Goal: Entertainment & Leisure: Consume media (video, audio)

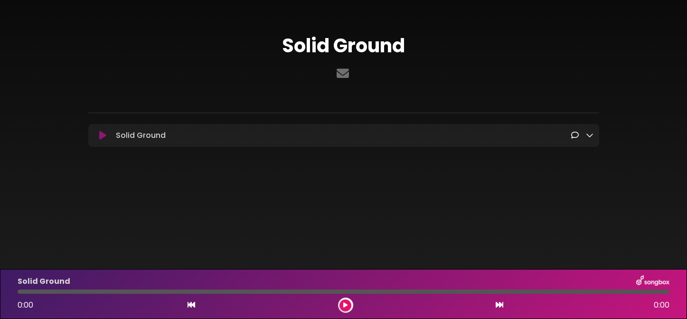
click at [590, 135] on icon at bounding box center [590, 135] width 8 height 8
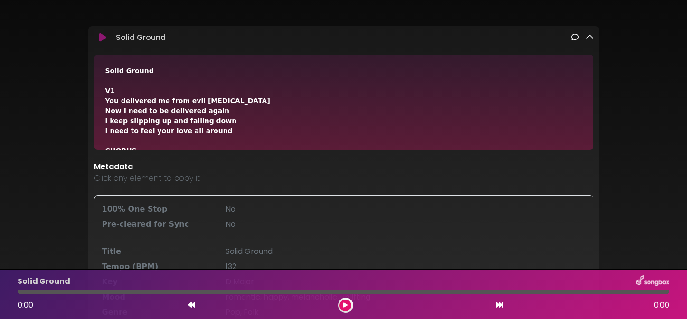
click at [102, 38] on icon at bounding box center [102, 37] width 7 height 9
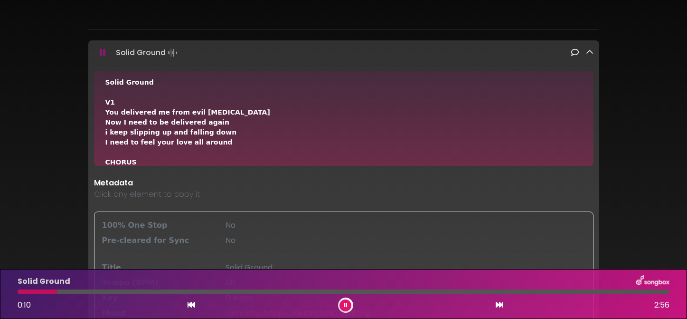
scroll to position [85, 0]
click at [71, 192] on div "Solid Ground" at bounding box center [343, 146] width 627 height 440
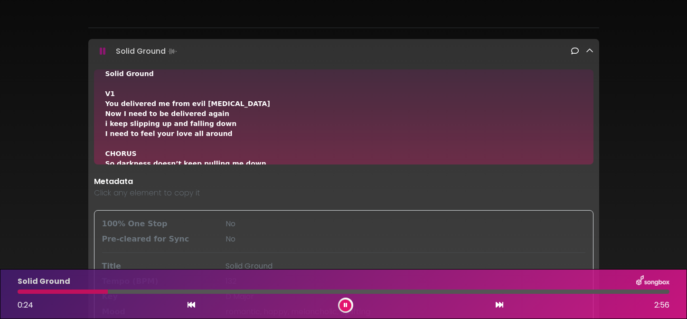
scroll to position [13, 0]
click at [345, 304] on icon at bounding box center [346, 305] width 4 height 6
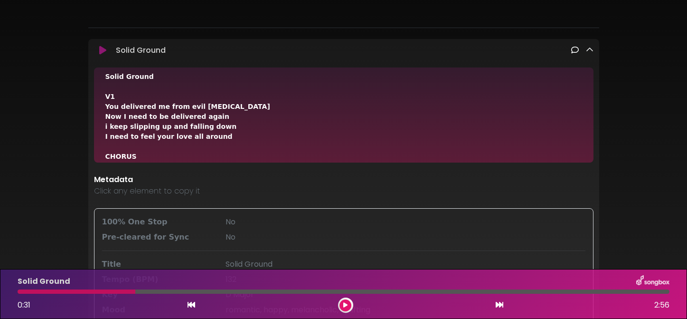
scroll to position [7, 0]
click at [344, 309] on button at bounding box center [345, 305] width 12 height 12
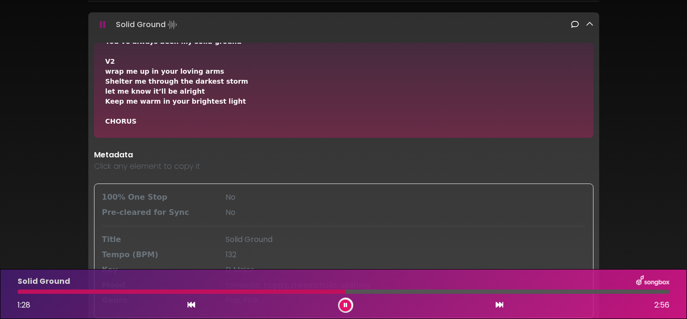
scroll to position [119, 0]
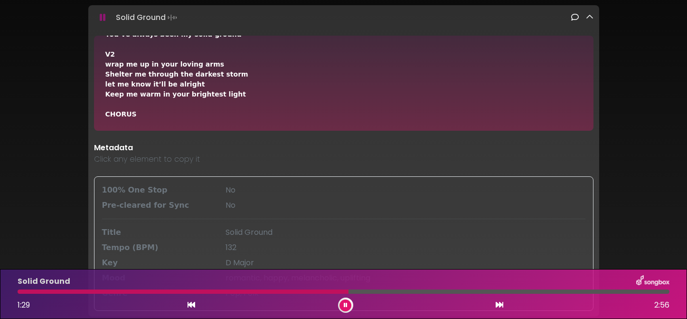
click at [245, 122] on div "Solid Ground V1 You delivered me from evil amen Now I need to be delivered agai…" at bounding box center [343, 83] width 499 height 95
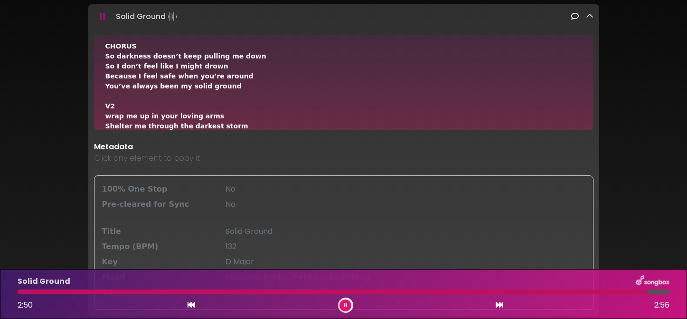
scroll to position [83, 0]
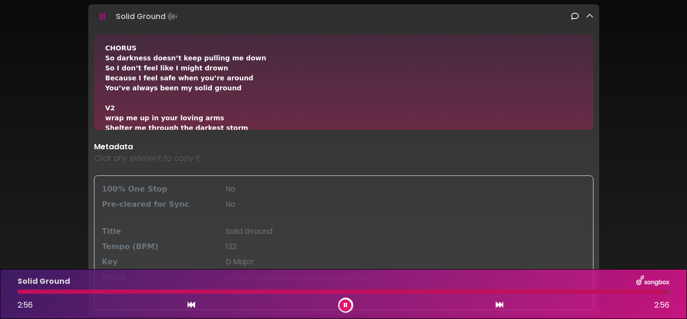
click at [344, 305] on icon at bounding box center [346, 305] width 4 height 6
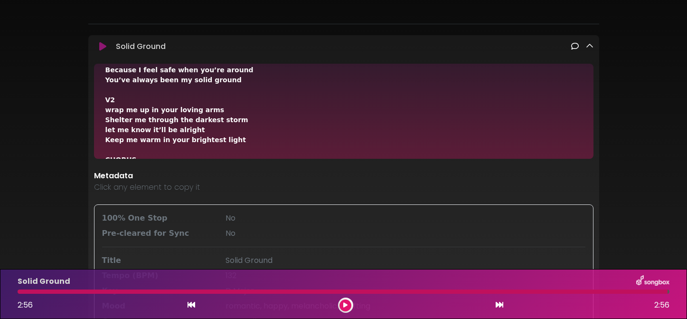
scroll to position [0, 0]
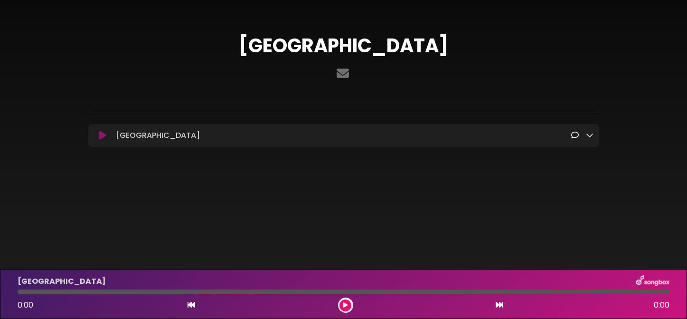
click at [102, 135] on icon at bounding box center [102, 135] width 7 height 9
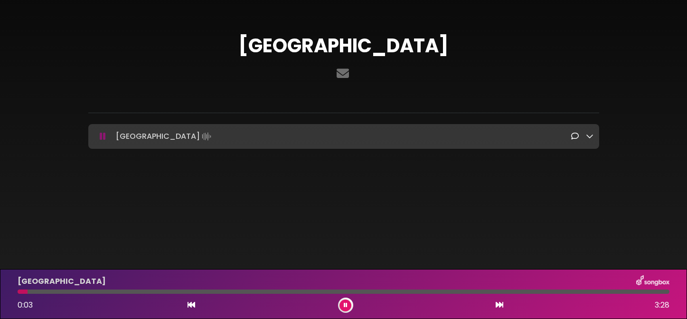
click at [592, 137] on icon at bounding box center [590, 136] width 8 height 8
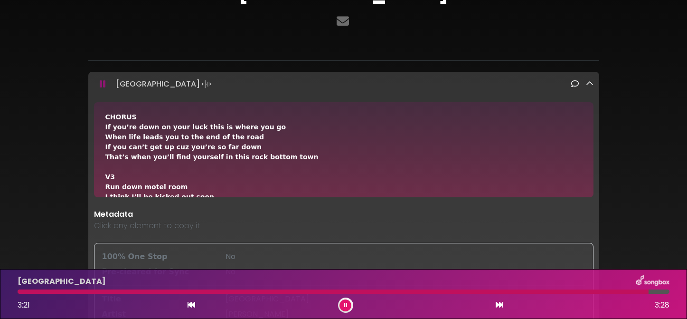
scroll to position [140, 0]
click at [346, 305] on icon at bounding box center [346, 305] width 4 height 6
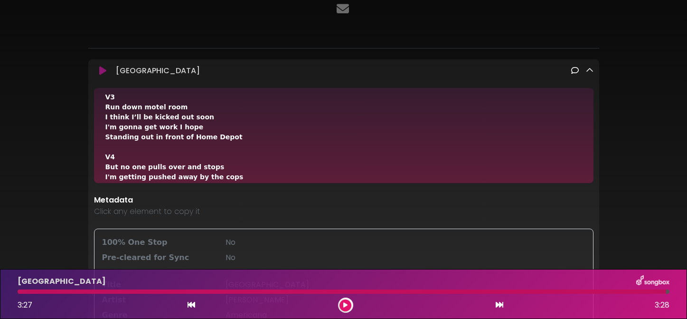
scroll to position [212, 0]
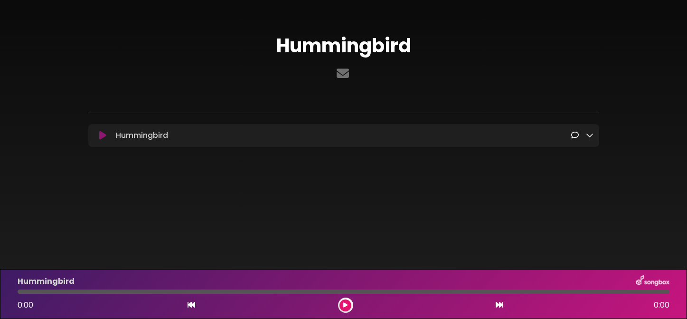
click at [100, 135] on icon at bounding box center [102, 135] width 7 height 9
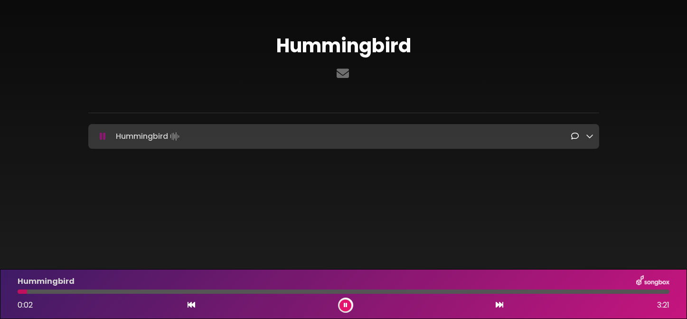
click at [590, 137] on icon at bounding box center [590, 136] width 8 height 8
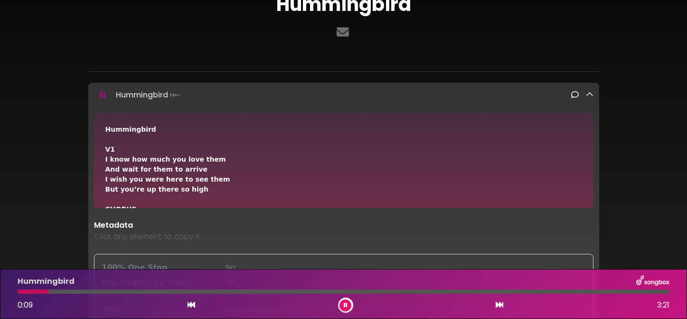
scroll to position [44, 0]
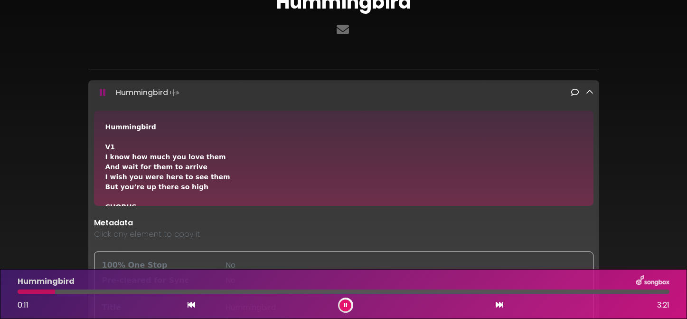
click at [63, 150] on div "Hummingbird" at bounding box center [343, 172] width 627 height 409
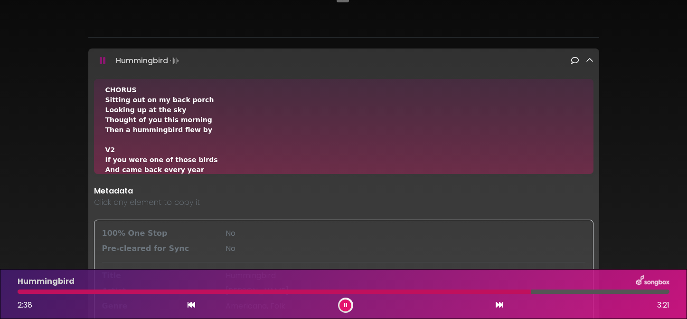
scroll to position [85, 0]
click at [308, 112] on div "Hummingbird V1 I know how much you love them And wait for them to arrive I wish…" at bounding box center [343, 169] width 477 height 329
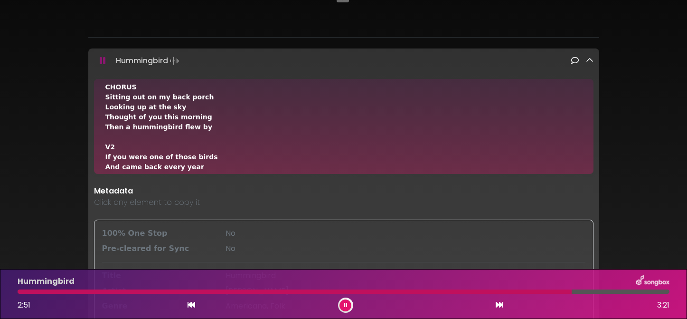
scroll to position [86, 0]
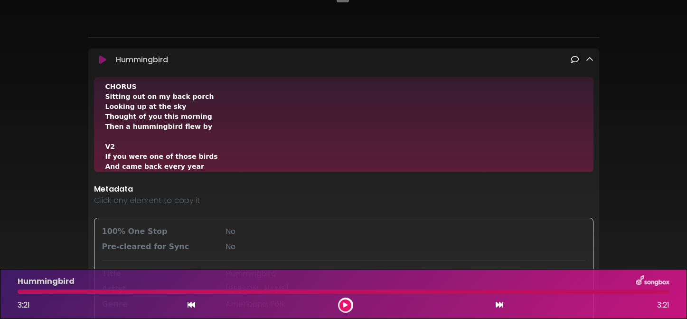
click at [344, 308] on button at bounding box center [345, 305] width 12 height 12
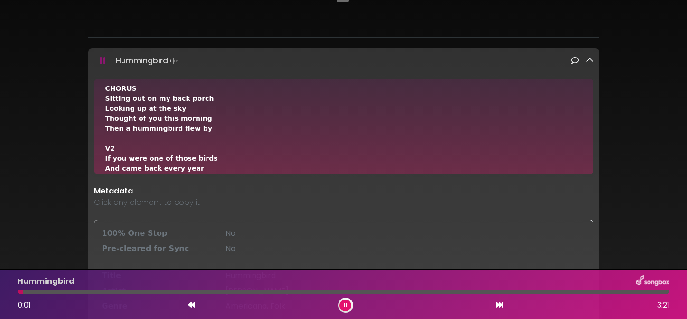
click at [346, 308] on button at bounding box center [345, 305] width 12 height 12
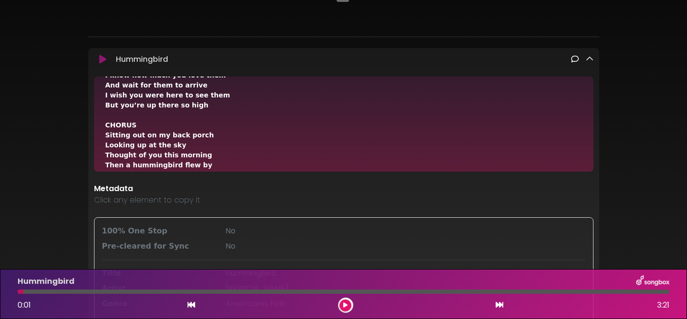
scroll to position [46, 0]
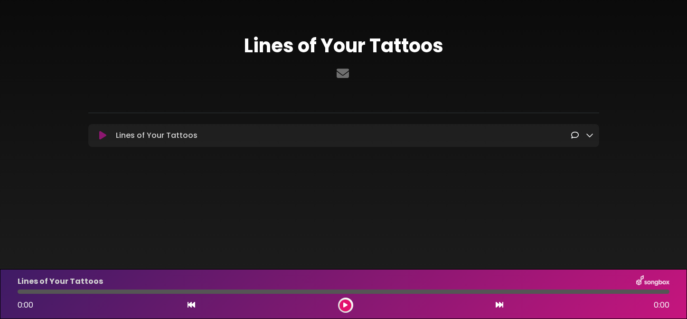
click at [101, 137] on icon at bounding box center [102, 135] width 7 height 9
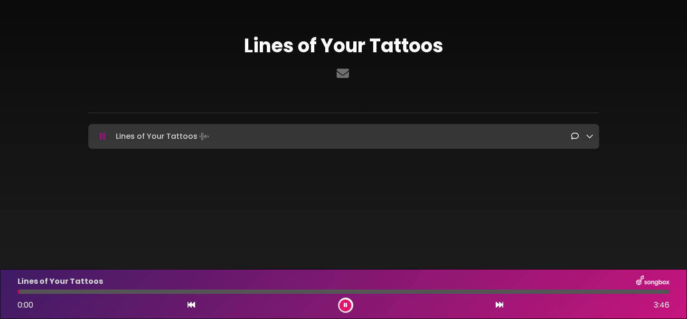
click at [593, 136] on icon at bounding box center [590, 136] width 8 height 8
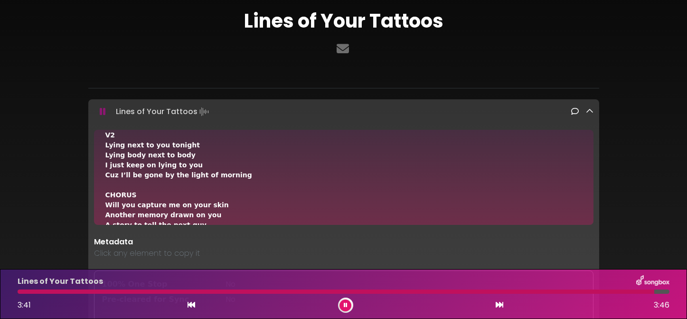
scroll to position [90, 0]
click at [347, 304] on icon at bounding box center [346, 305] width 4 height 6
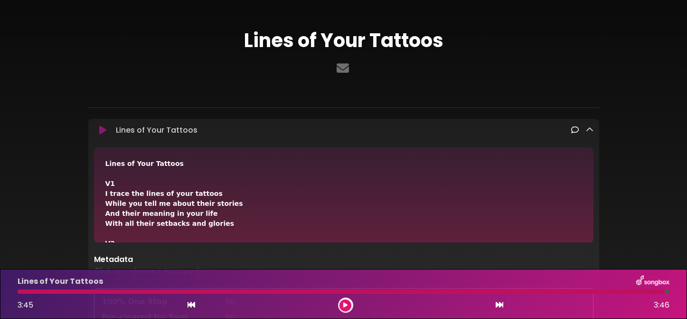
scroll to position [0, 0]
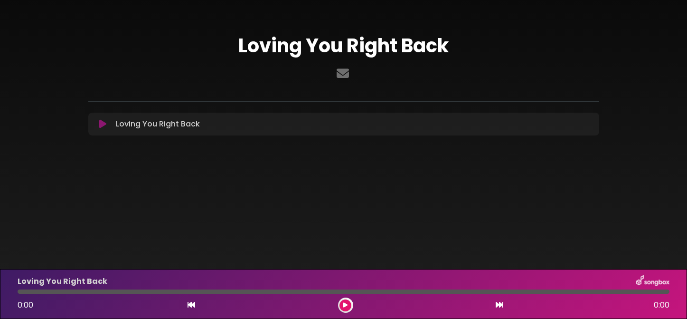
click at [103, 124] on icon at bounding box center [102, 123] width 7 height 9
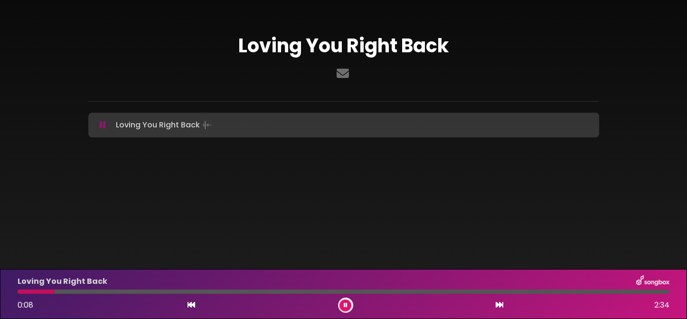
click at [103, 125] on icon at bounding box center [103, 124] width 6 height 9
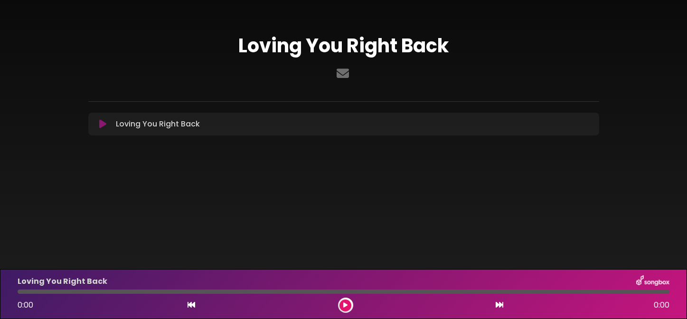
click at [101, 125] on icon at bounding box center [102, 123] width 7 height 9
